Goal: Information Seeking & Learning: Learn about a topic

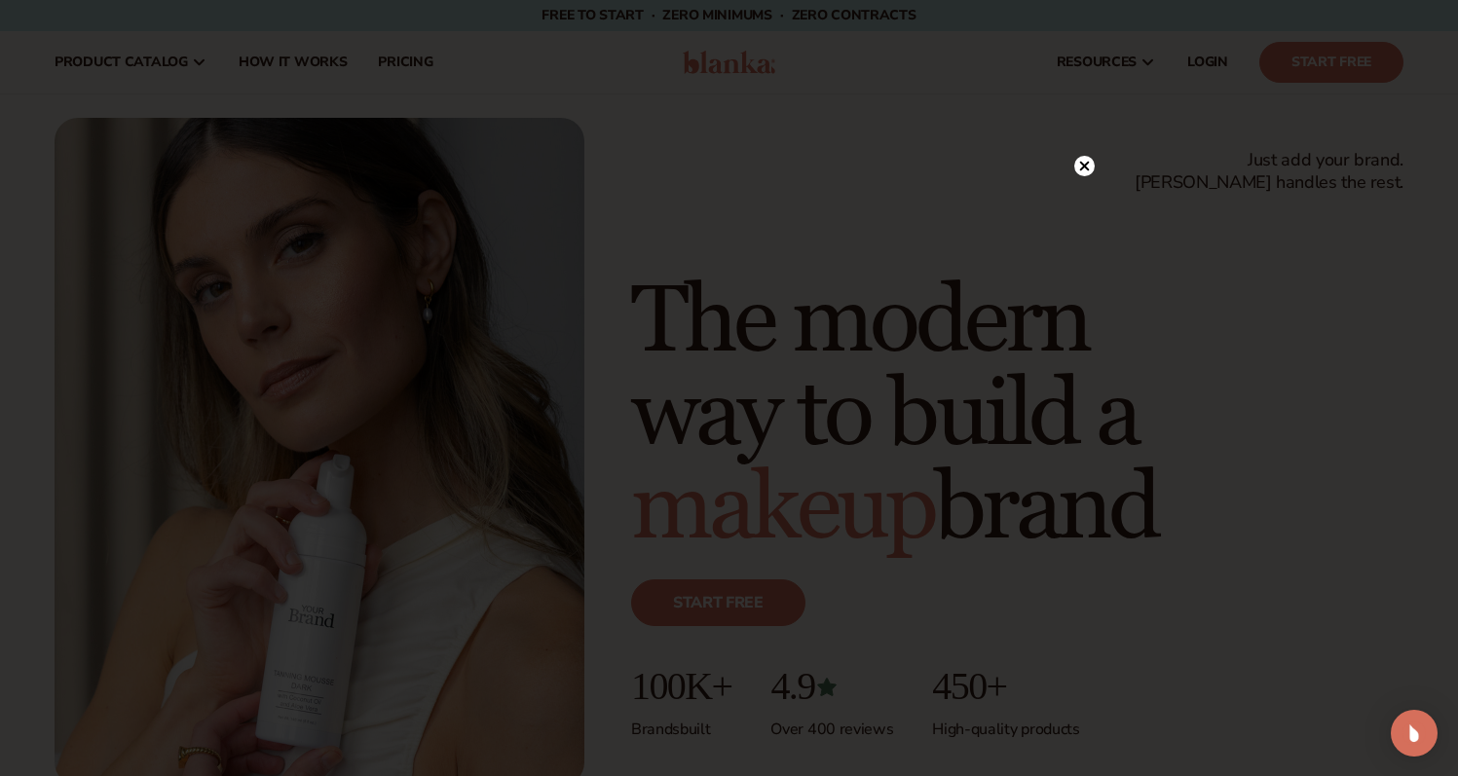
click at [1083, 168] on icon at bounding box center [1084, 167] width 10 height 10
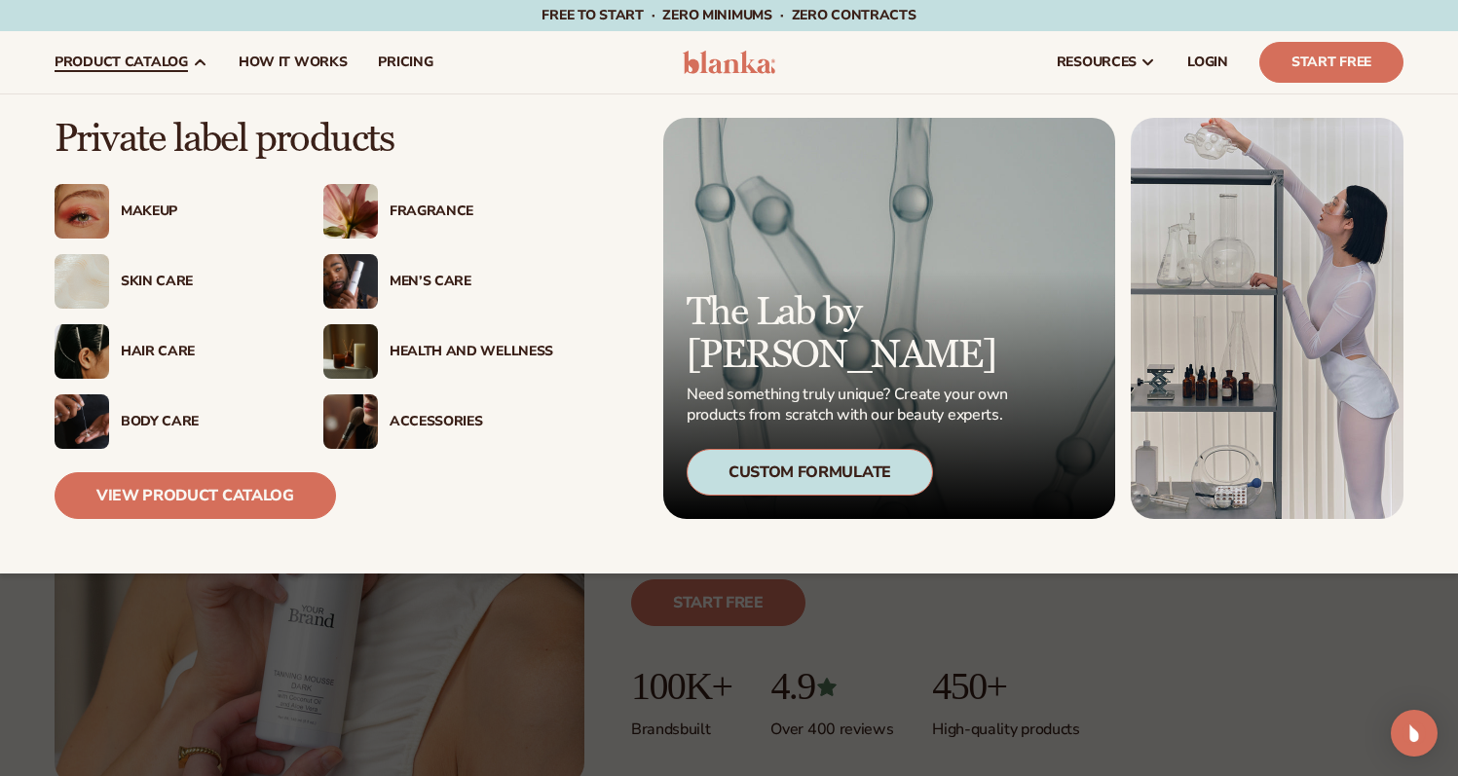
click at [434, 348] on div "Health And Wellness" at bounding box center [472, 352] width 164 height 17
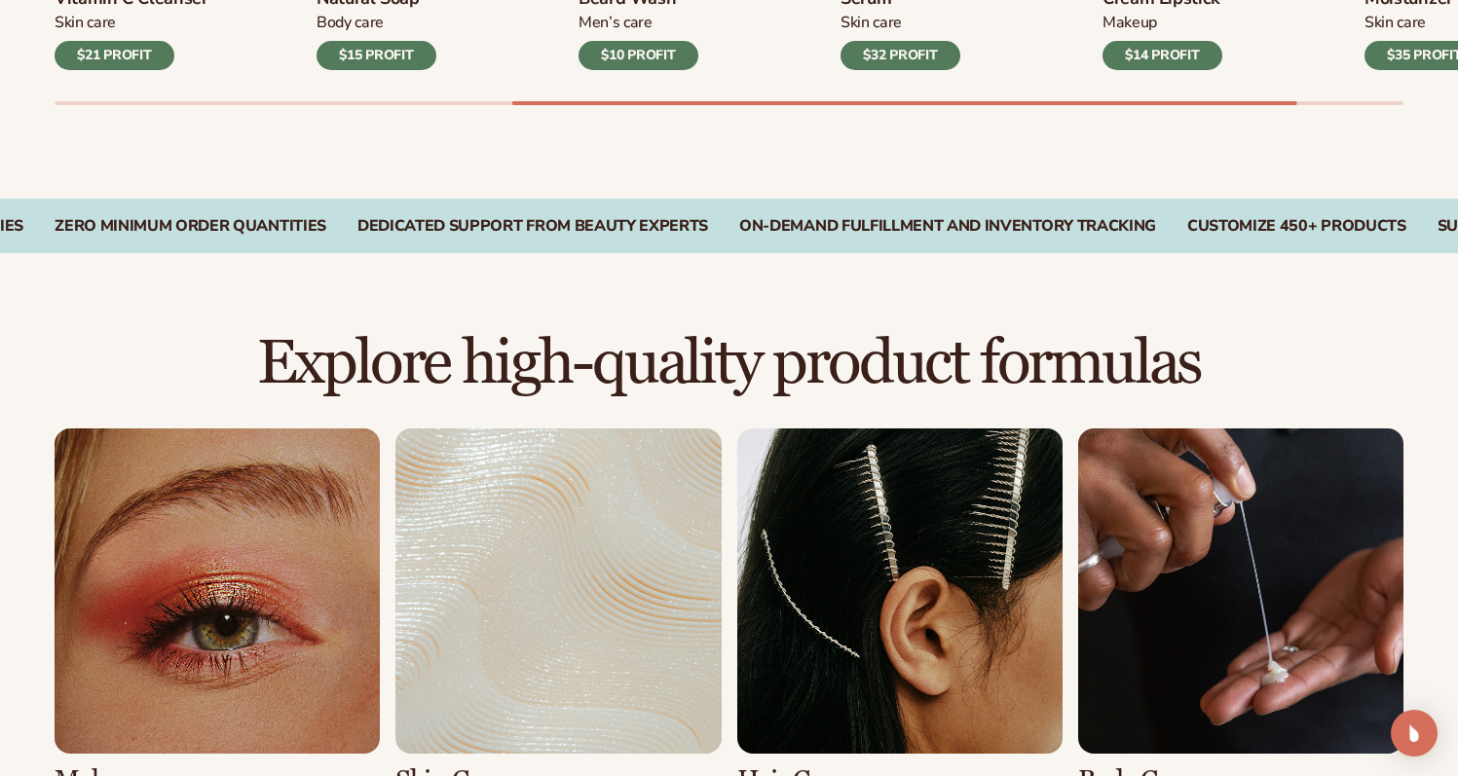
scroll to position [1726, 0]
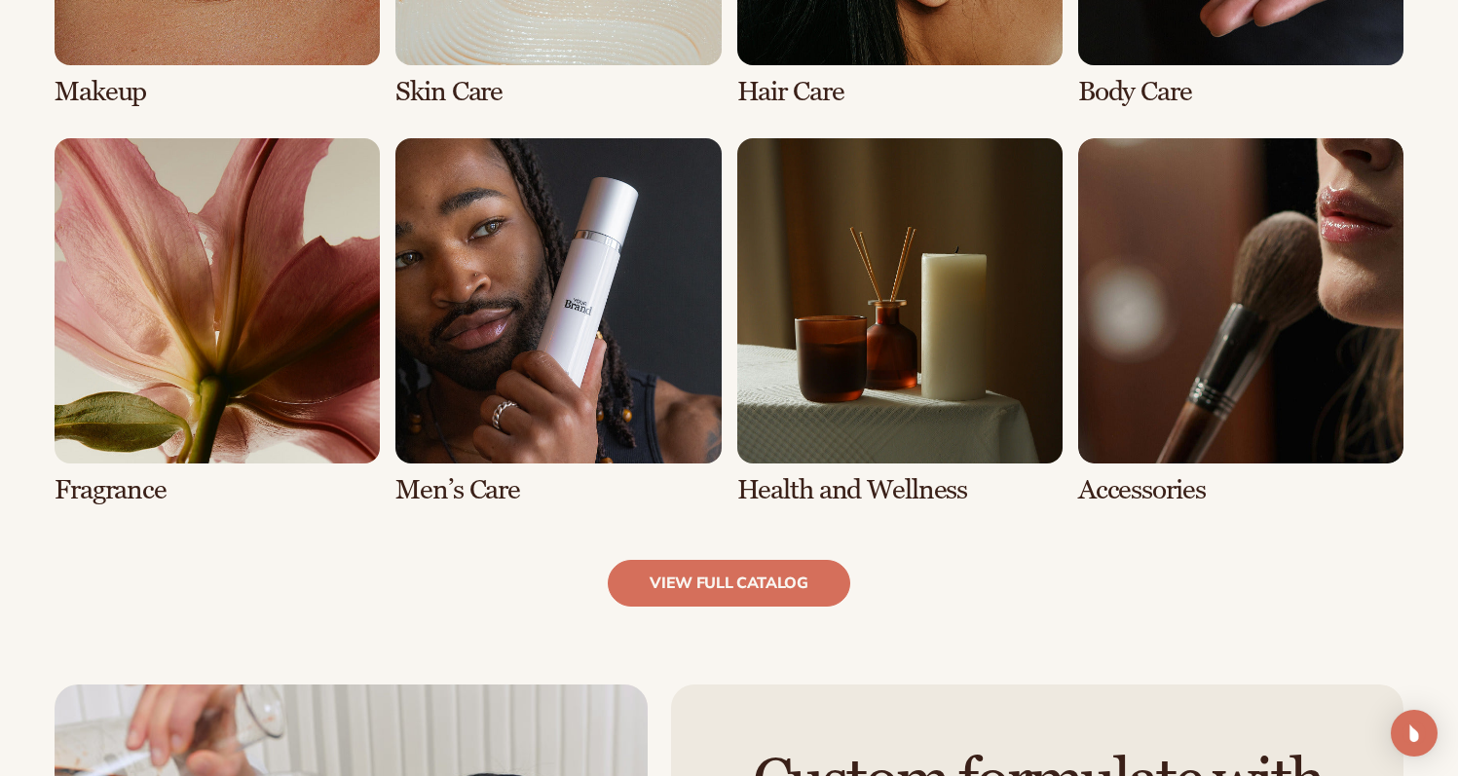
click at [552, 330] on link "6 / 8" at bounding box center [557, 321] width 325 height 367
click at [684, 588] on link "view full catalog" at bounding box center [729, 583] width 243 height 47
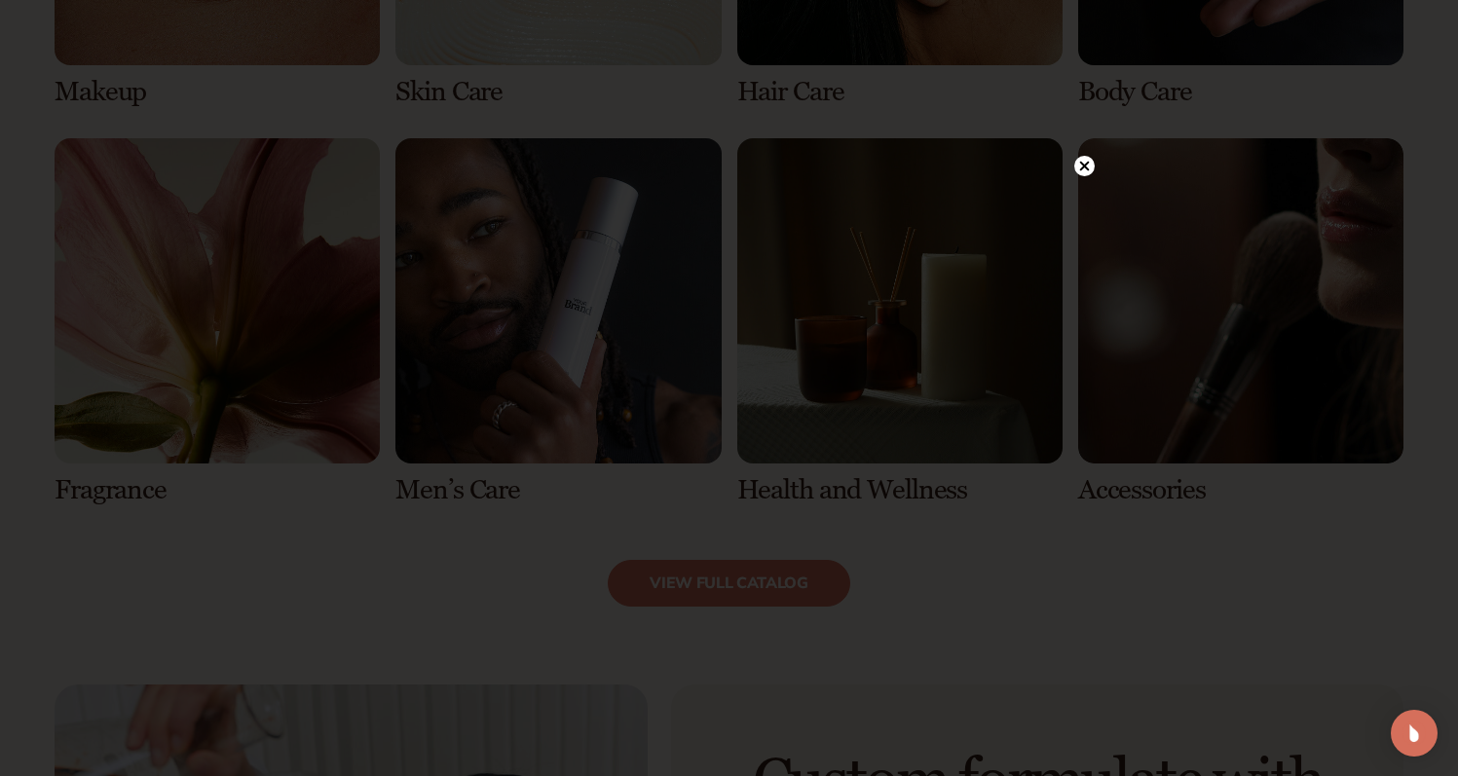
click at [1092, 163] on circle at bounding box center [1084, 166] width 20 height 20
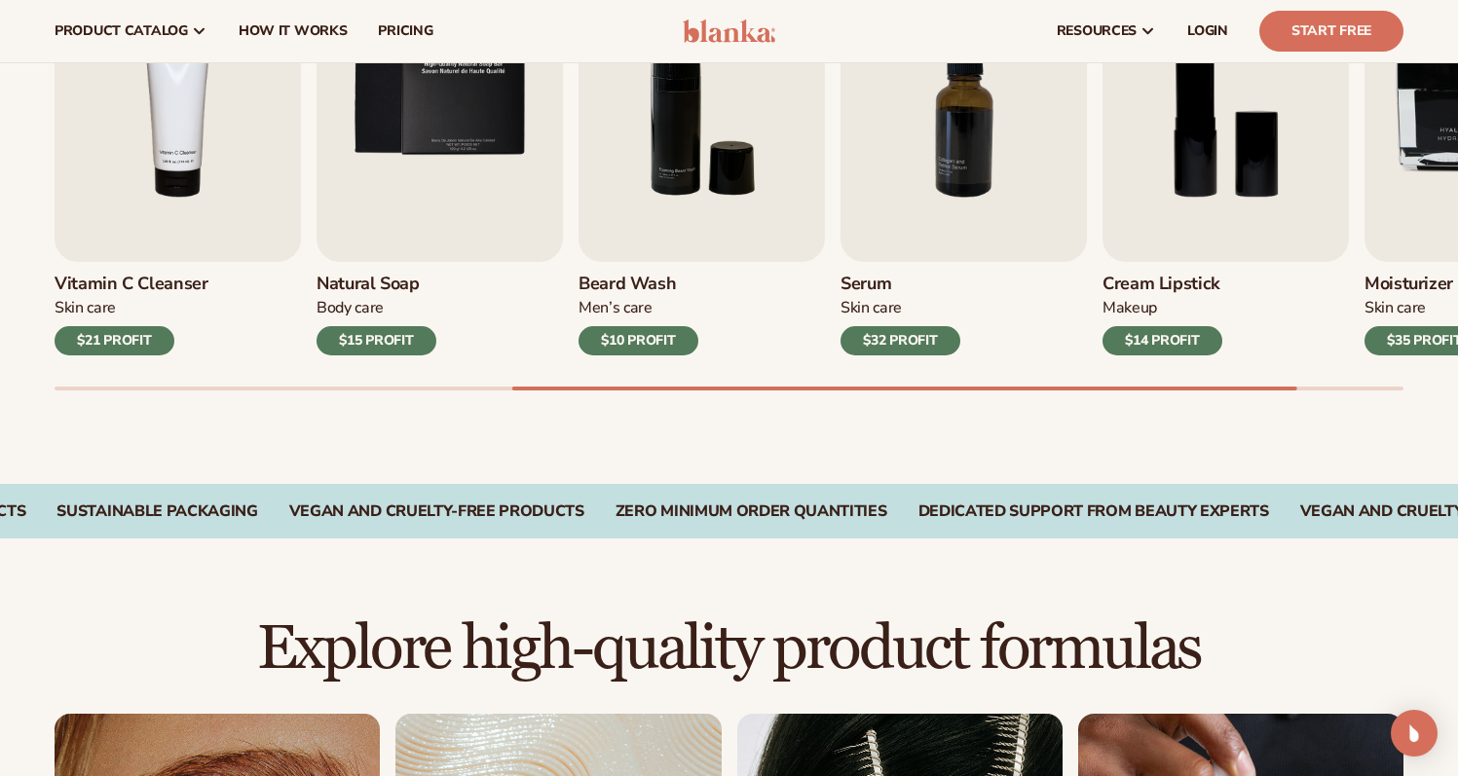
scroll to position [0, 0]
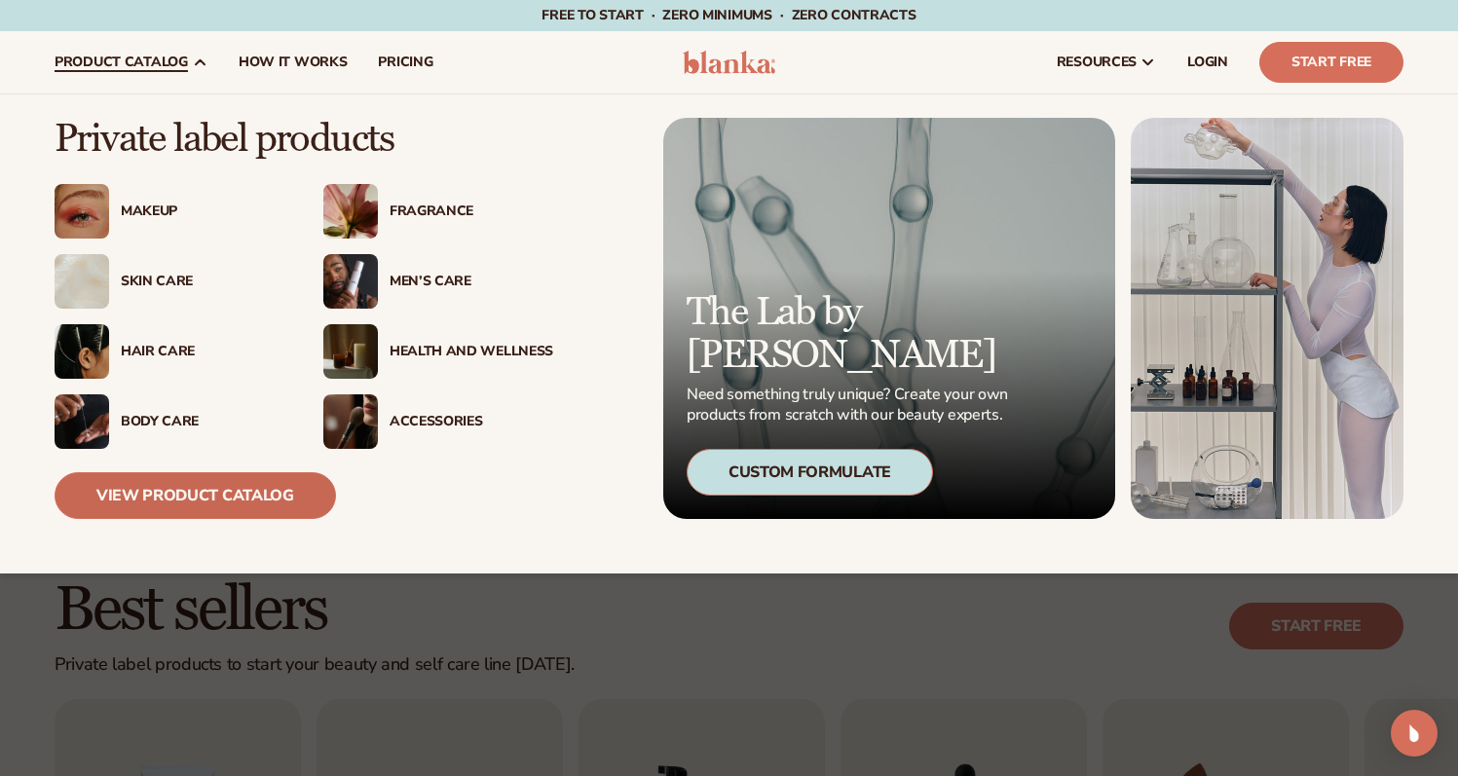
click at [307, 505] on link "View Product Catalog" at bounding box center [195, 495] width 281 height 47
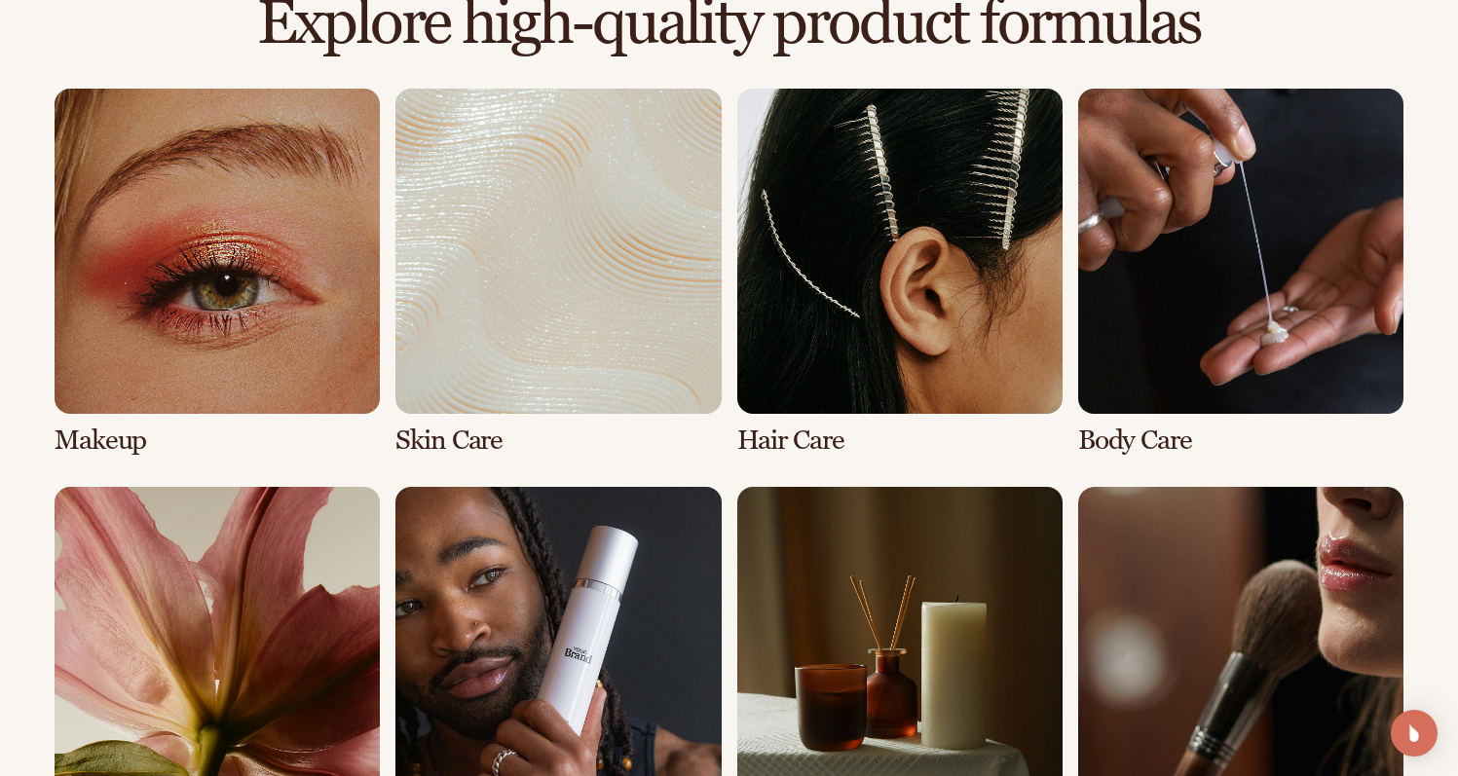
scroll to position [1669, 0]
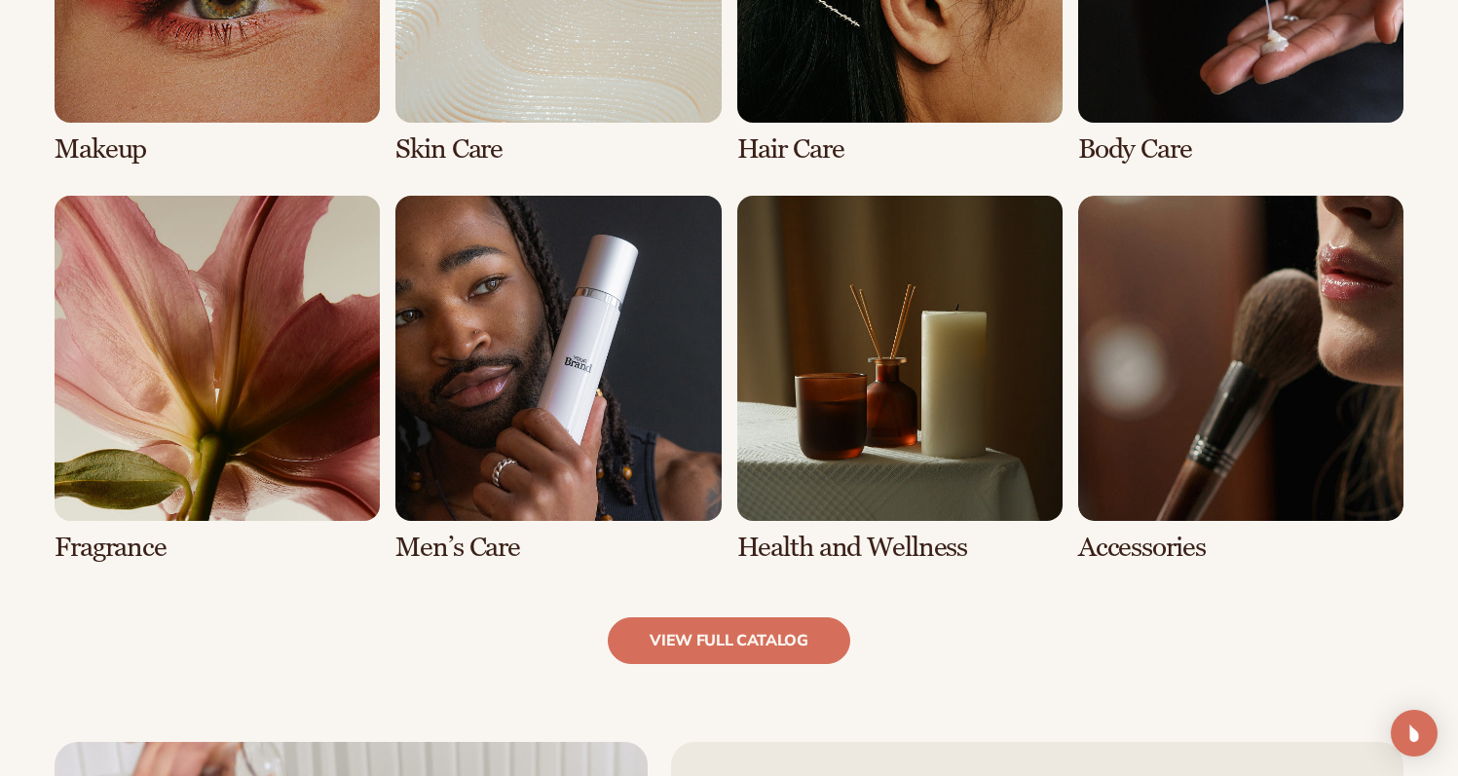
click at [965, 501] on link "7 / 8" at bounding box center [899, 379] width 325 height 367
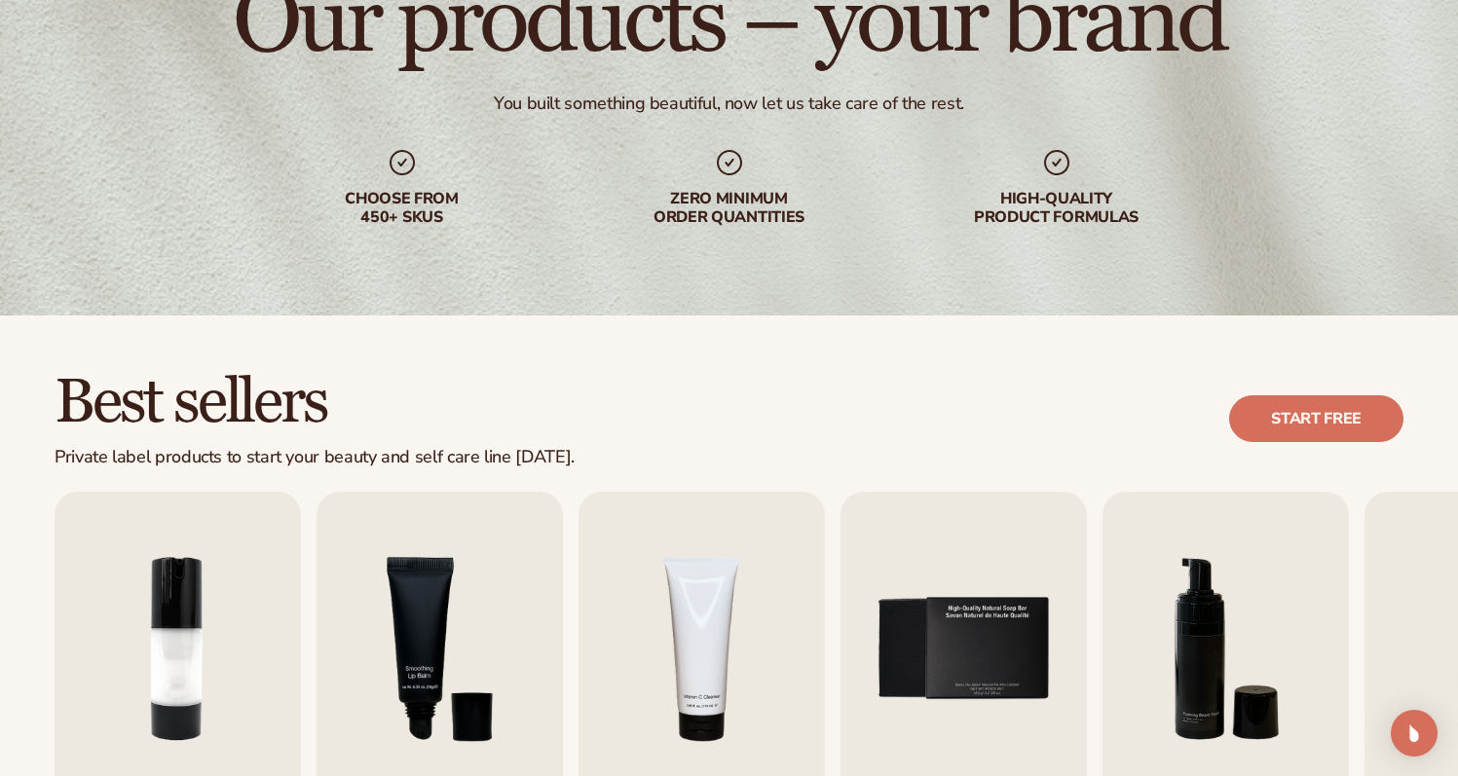
scroll to position [645, 0]
